Goal: Transaction & Acquisition: Purchase product/service

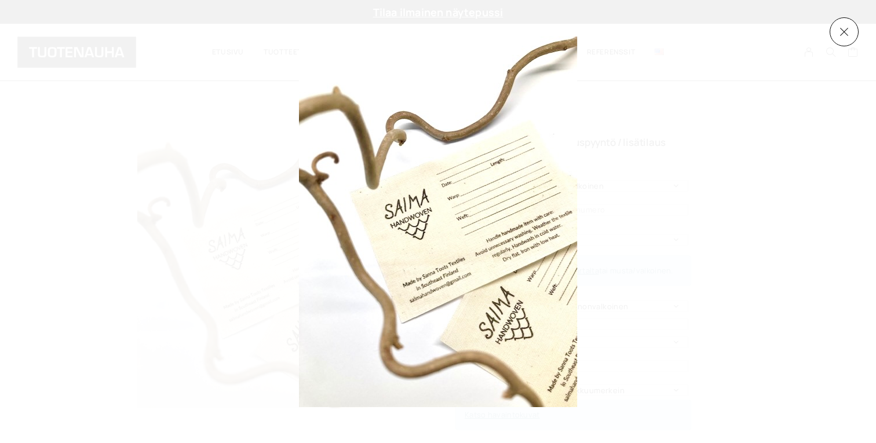
select select "40 mm luonnonvalkoinen"
click at [759, 144] on div at bounding box center [665, 222] width 733 height 371
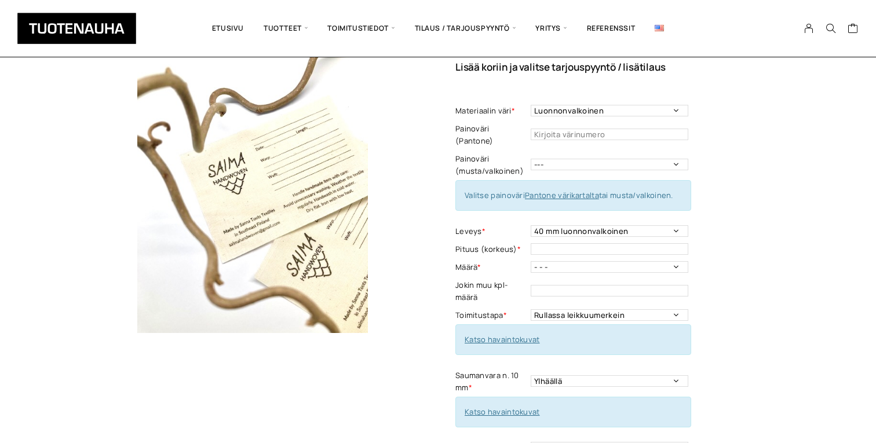
scroll to position [65, 0]
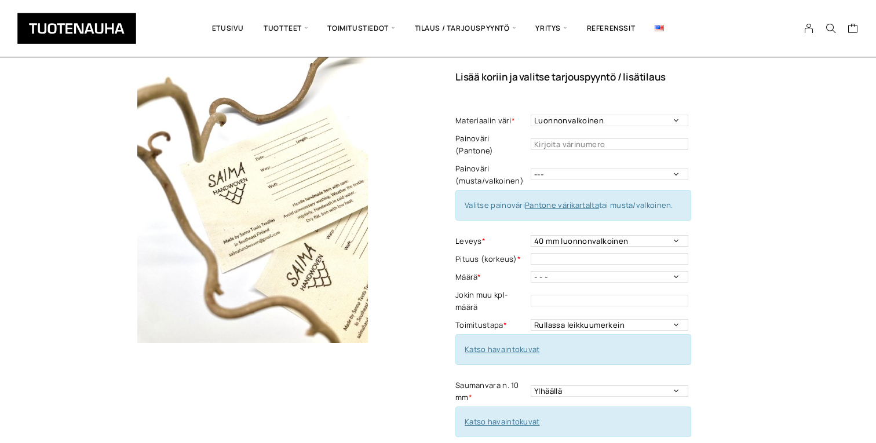
click at [263, 205] on img at bounding box center [252, 189] width 307 height 307
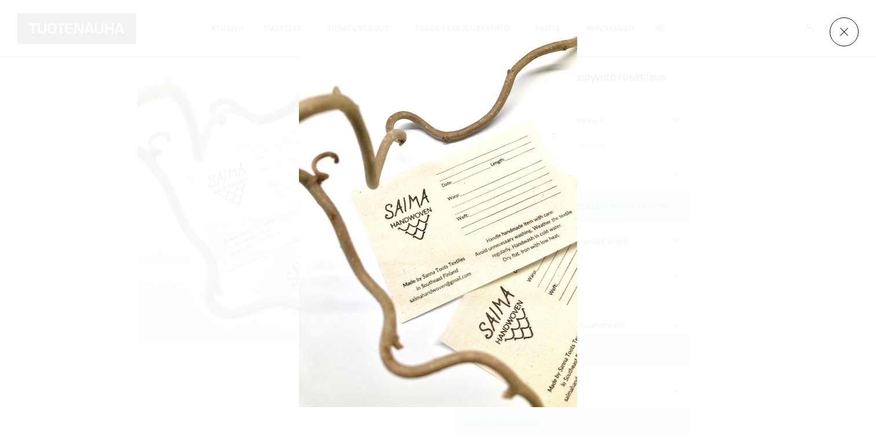
click at [778, 175] on div at bounding box center [665, 222] width 733 height 371
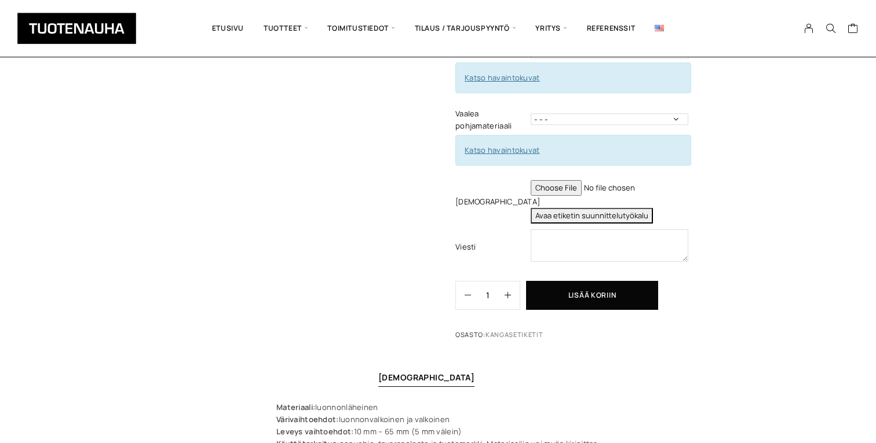
scroll to position [445, 0]
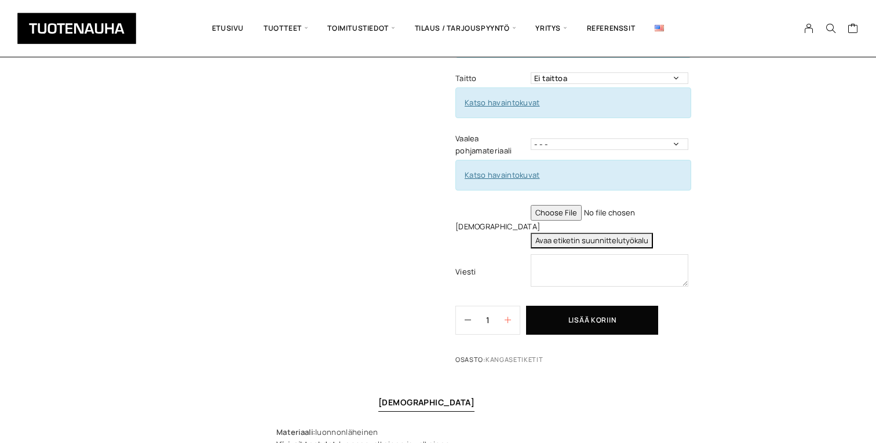
click at [507, 317] on icon "button" at bounding box center [508, 320] width 6 height 6
click at [469, 317] on icon "button" at bounding box center [468, 320] width 6 height 6
type input "1"
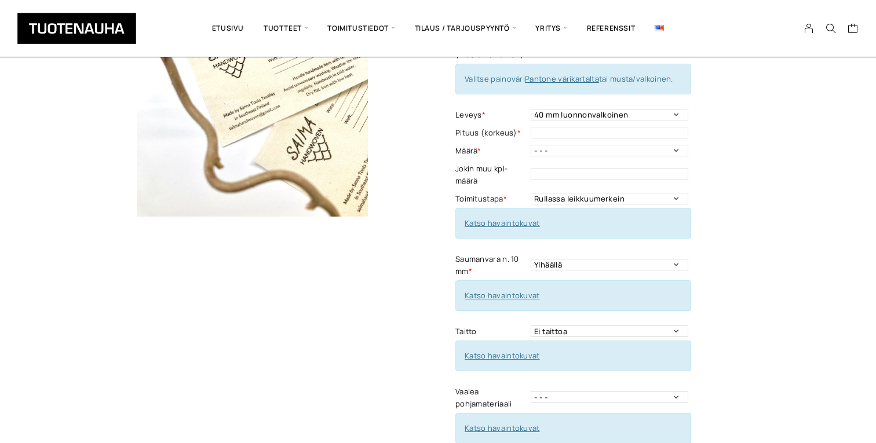
scroll to position [0, 0]
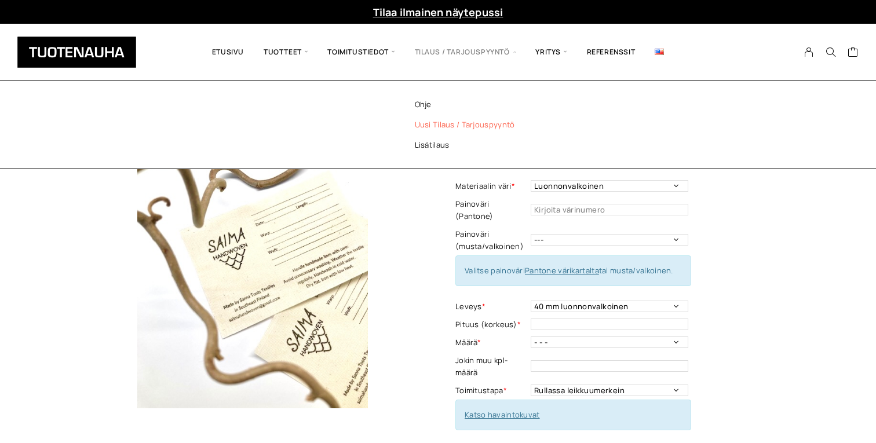
click at [425, 123] on link "Uusi tilaus / tarjouspyyntö" at bounding box center [480, 125] width 168 height 20
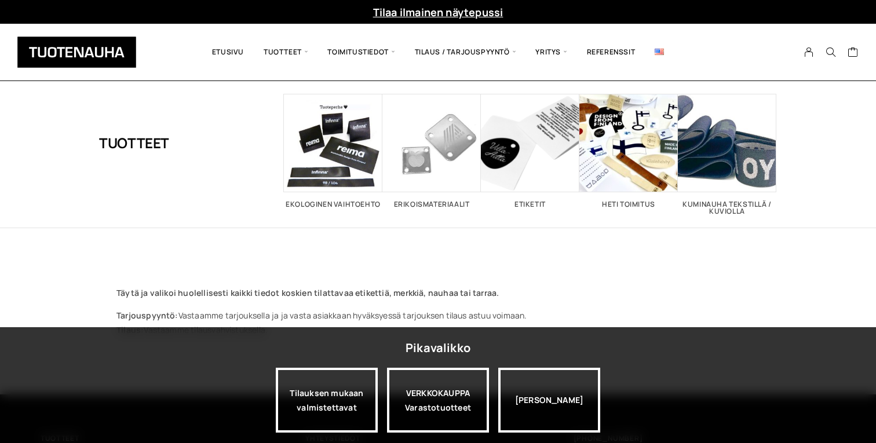
scroll to position [154, 0]
